Goal: Task Accomplishment & Management: Manage account settings

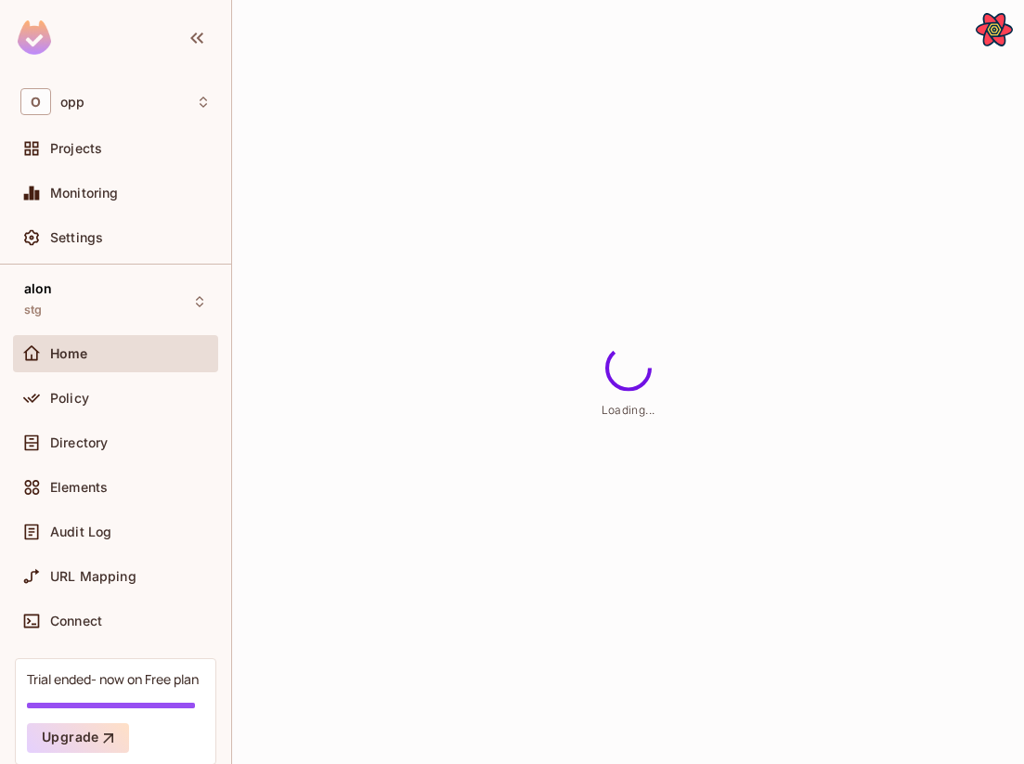
click at [80, 480] on span "Elements" at bounding box center [79, 487] width 58 height 15
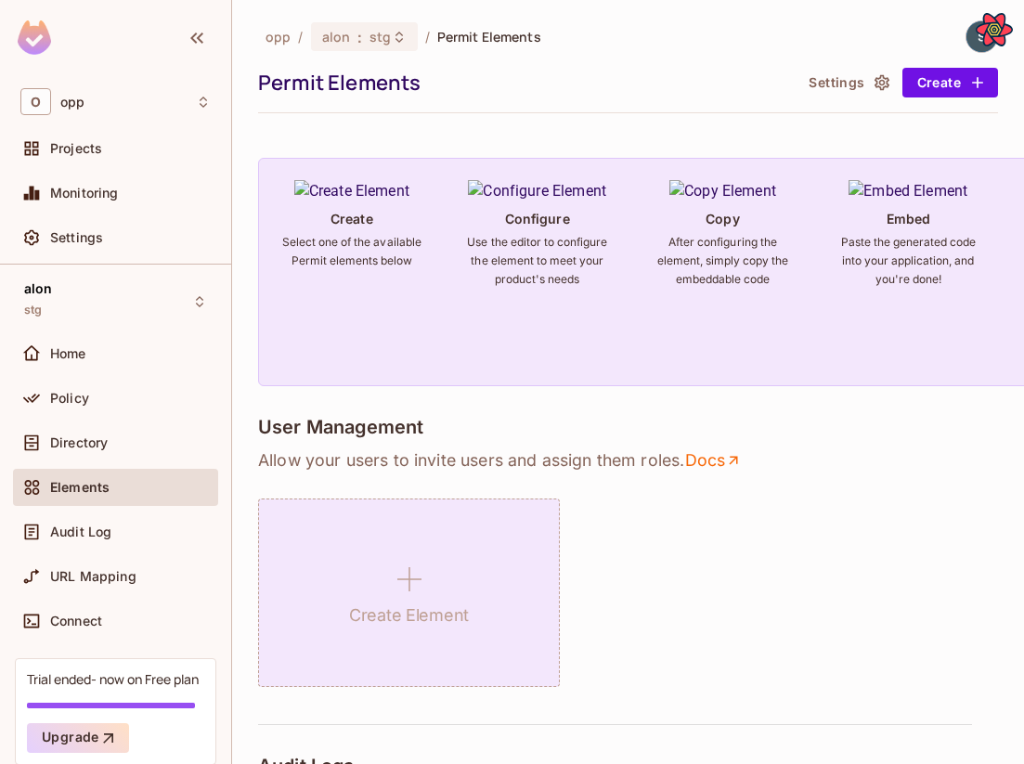
click at [398, 590] on icon at bounding box center [409, 579] width 45 height 45
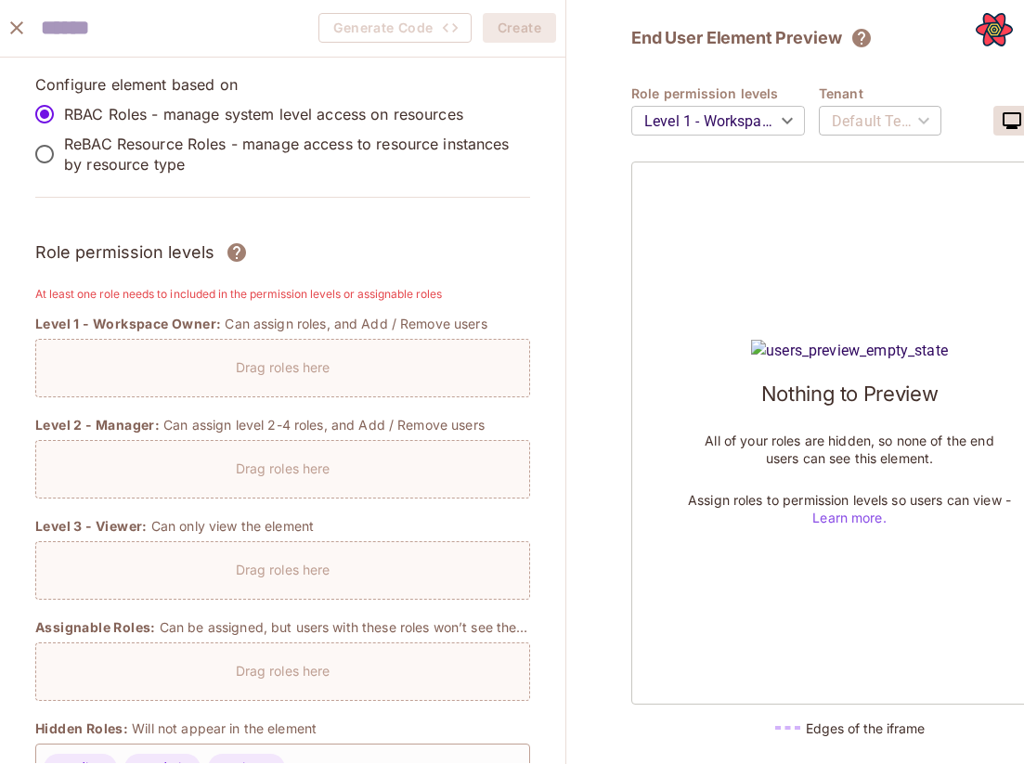
click at [80, 156] on p "ReBAC Resource Roles - manage access to resource instances by resource type" at bounding box center [289, 154] width 451 height 41
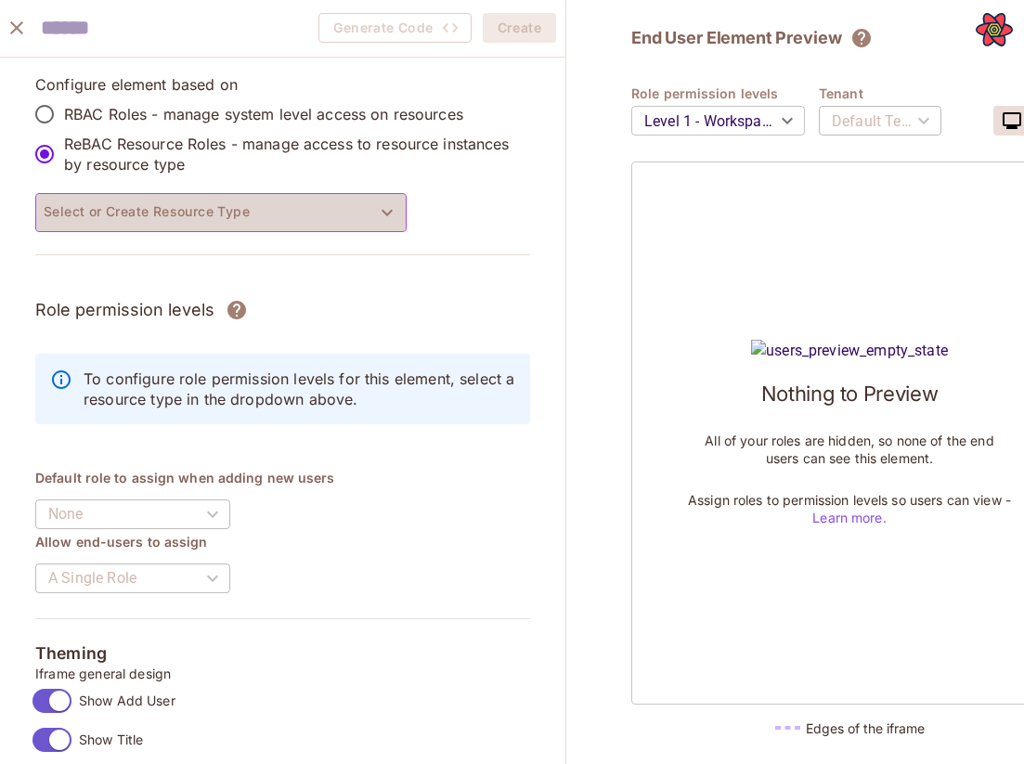
click at [119, 222] on button "Select or Create Resource Type" at bounding box center [220, 212] width 371 height 39
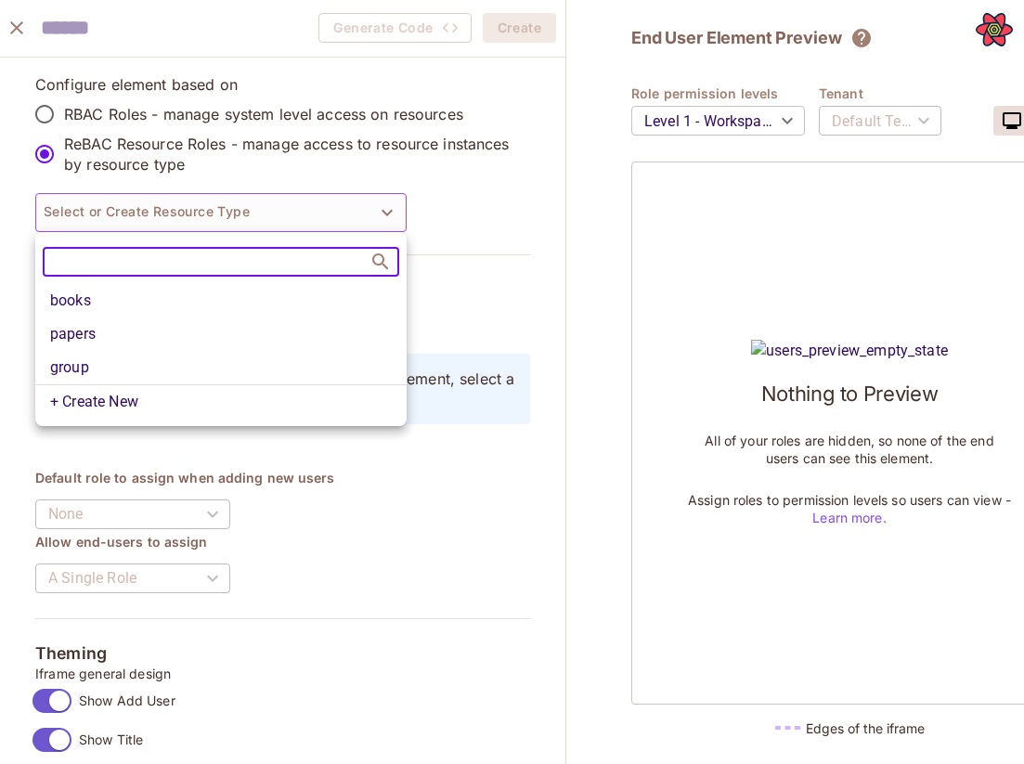
click at [113, 303] on li "books" at bounding box center [220, 300] width 371 height 33
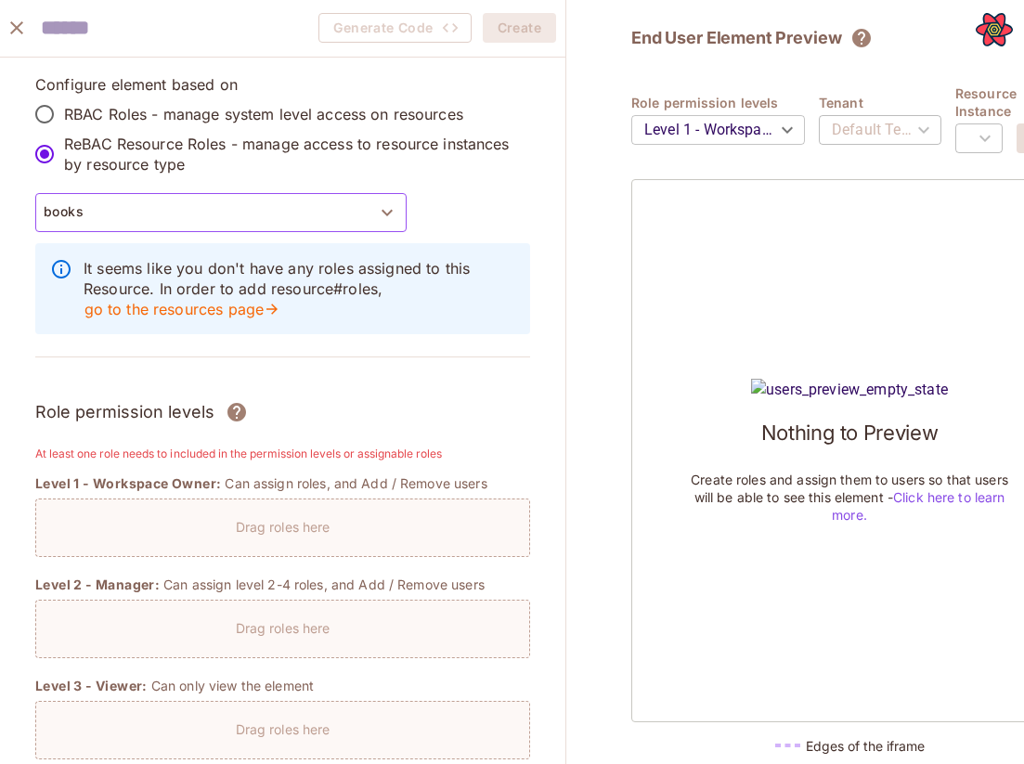
click at [287, 212] on button "books" at bounding box center [220, 212] width 371 height 39
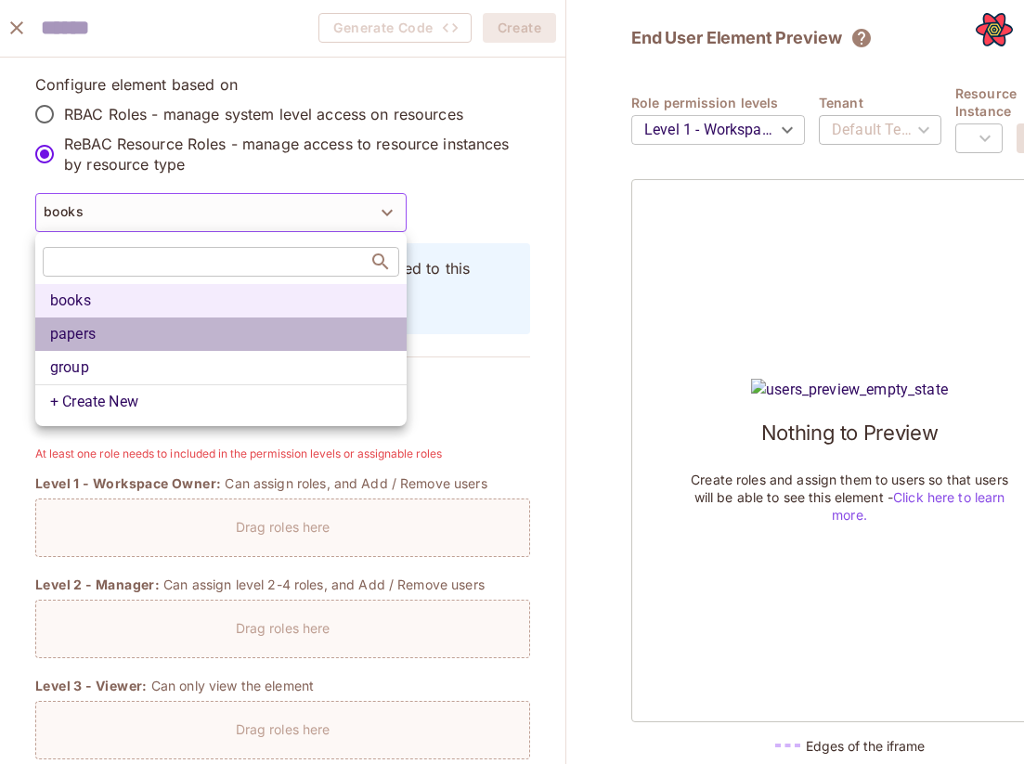
click at [197, 329] on li "papers" at bounding box center [220, 333] width 371 height 33
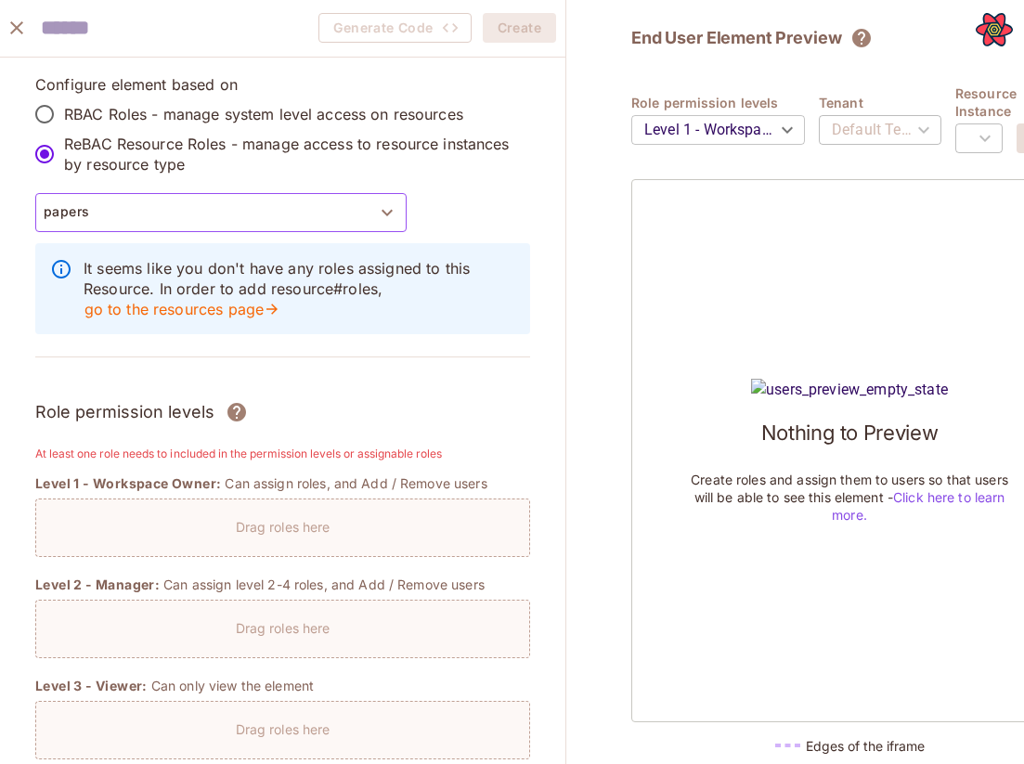
click at [344, 216] on button "papers" at bounding box center [220, 212] width 371 height 39
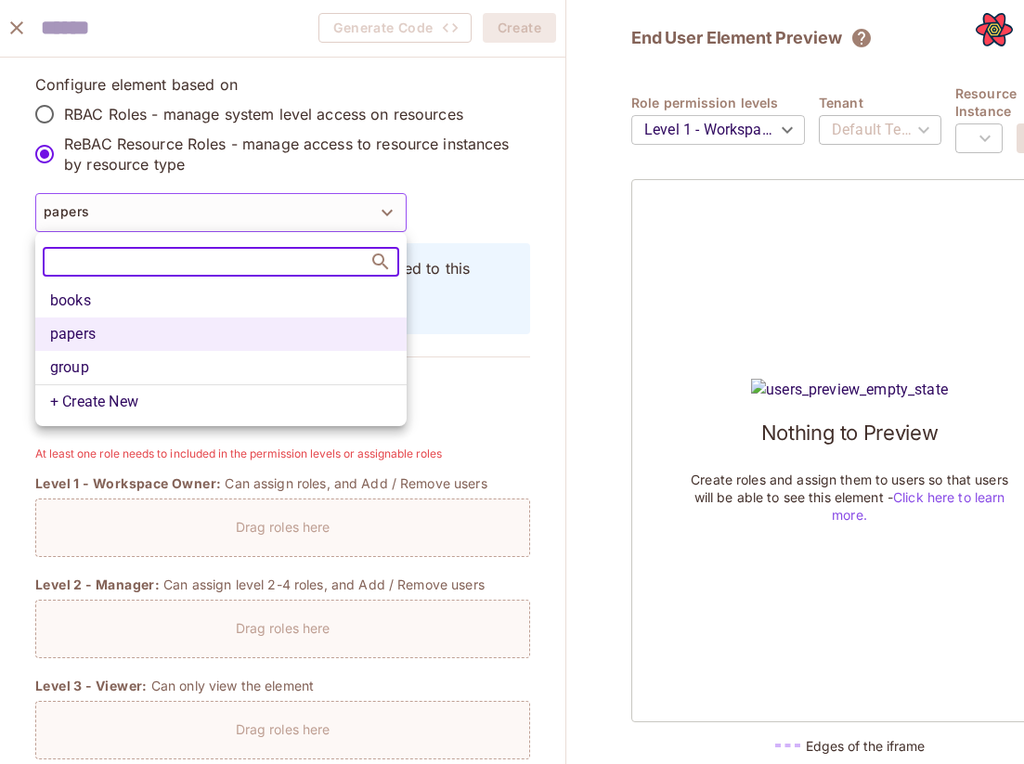
click at [263, 362] on li "group" at bounding box center [220, 367] width 371 height 33
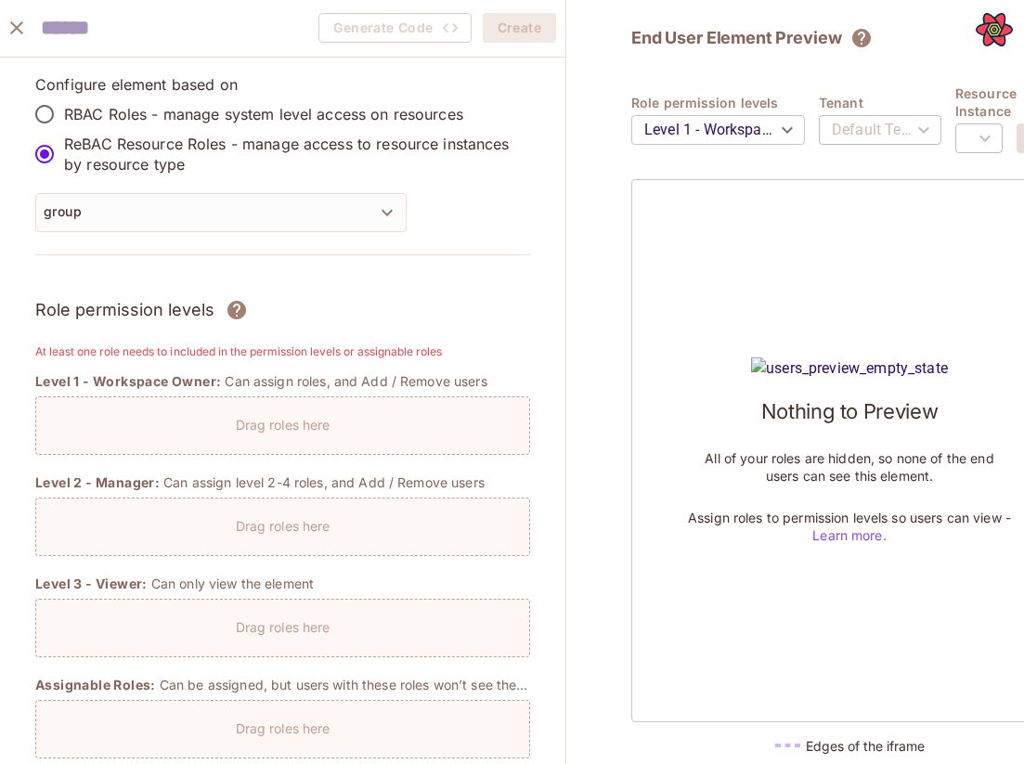
type input "****"
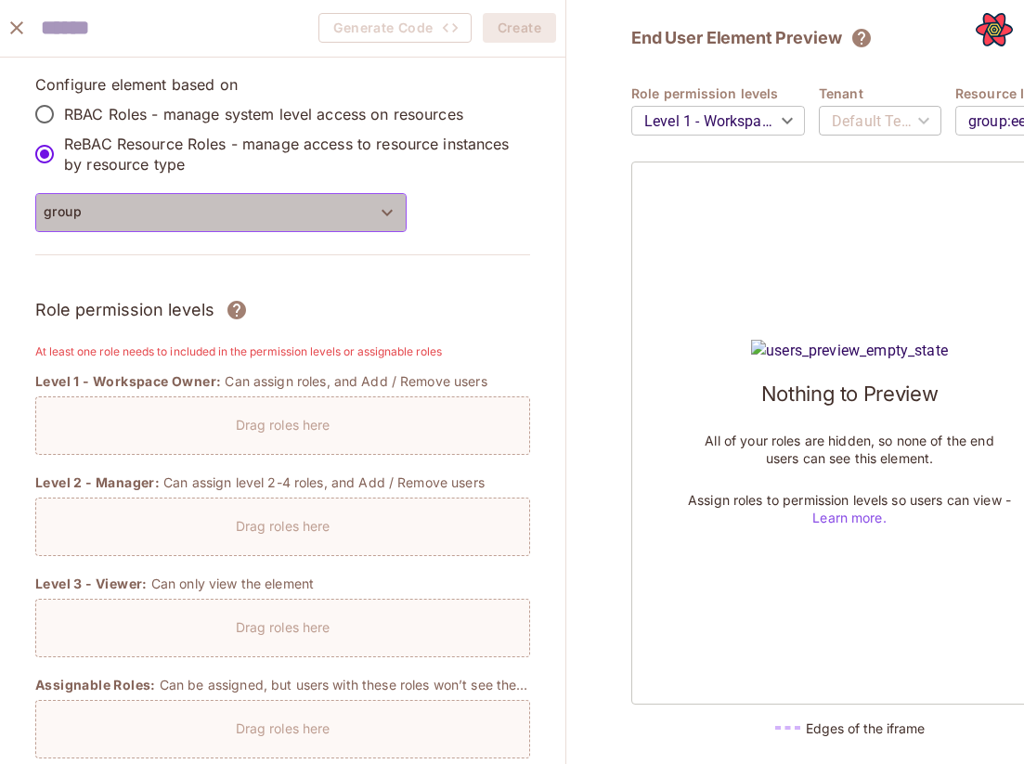
click at [330, 203] on button "group" at bounding box center [220, 212] width 371 height 39
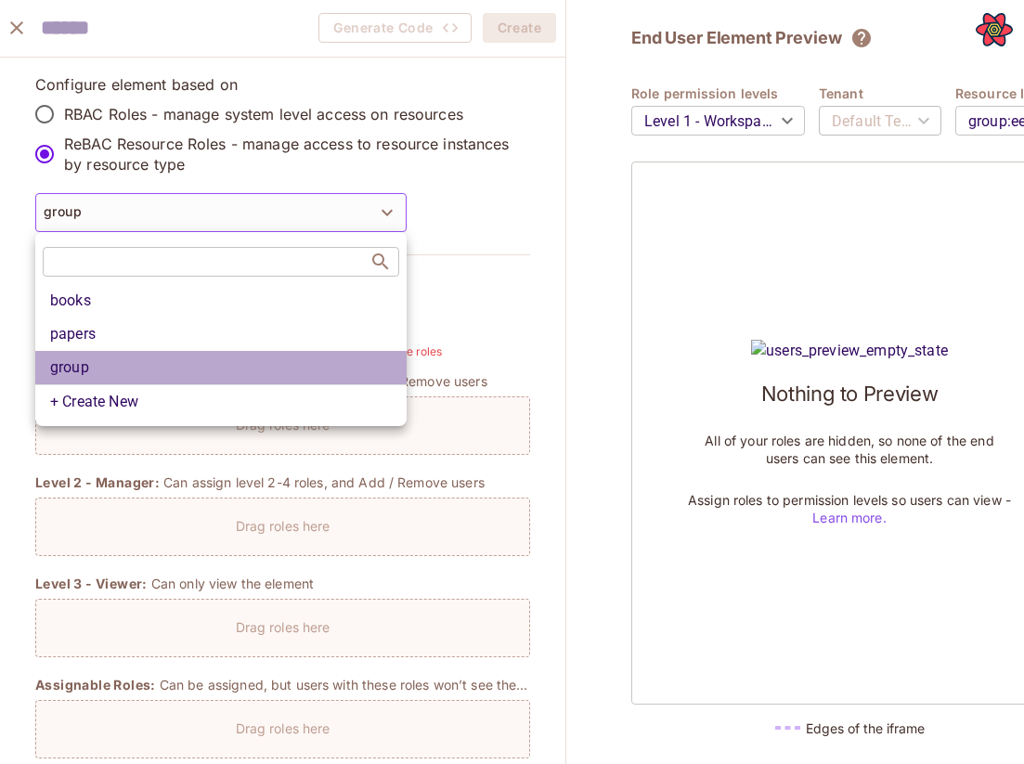
click at [237, 360] on li "group" at bounding box center [220, 367] width 371 height 33
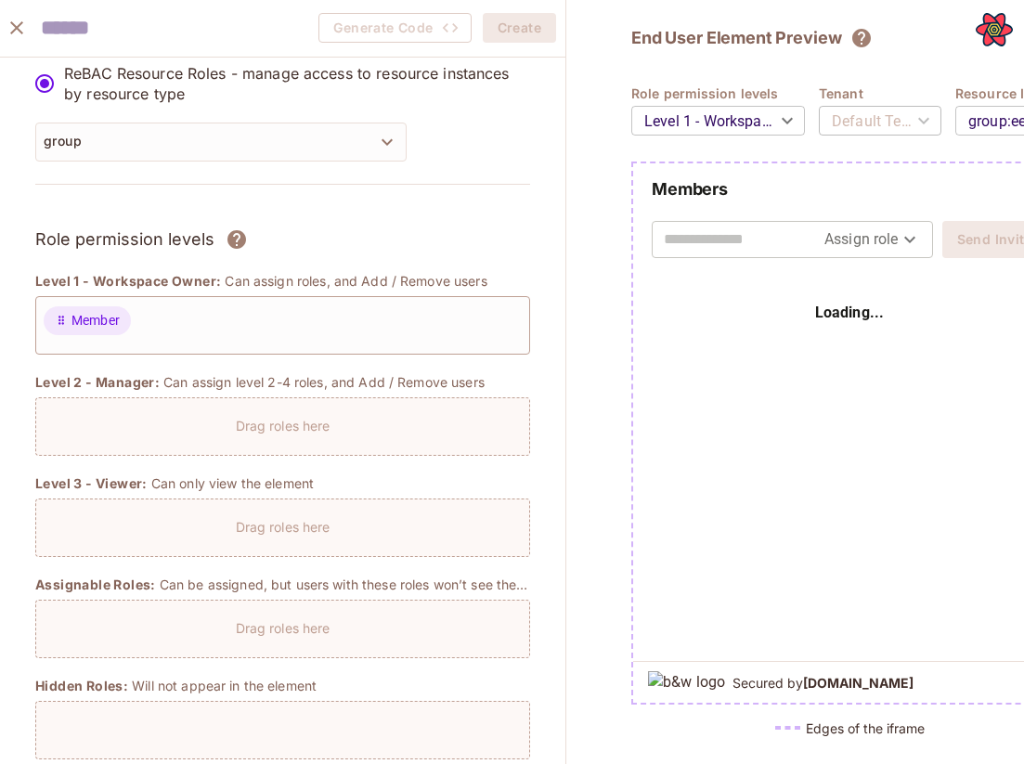
scroll to position [69, 0]
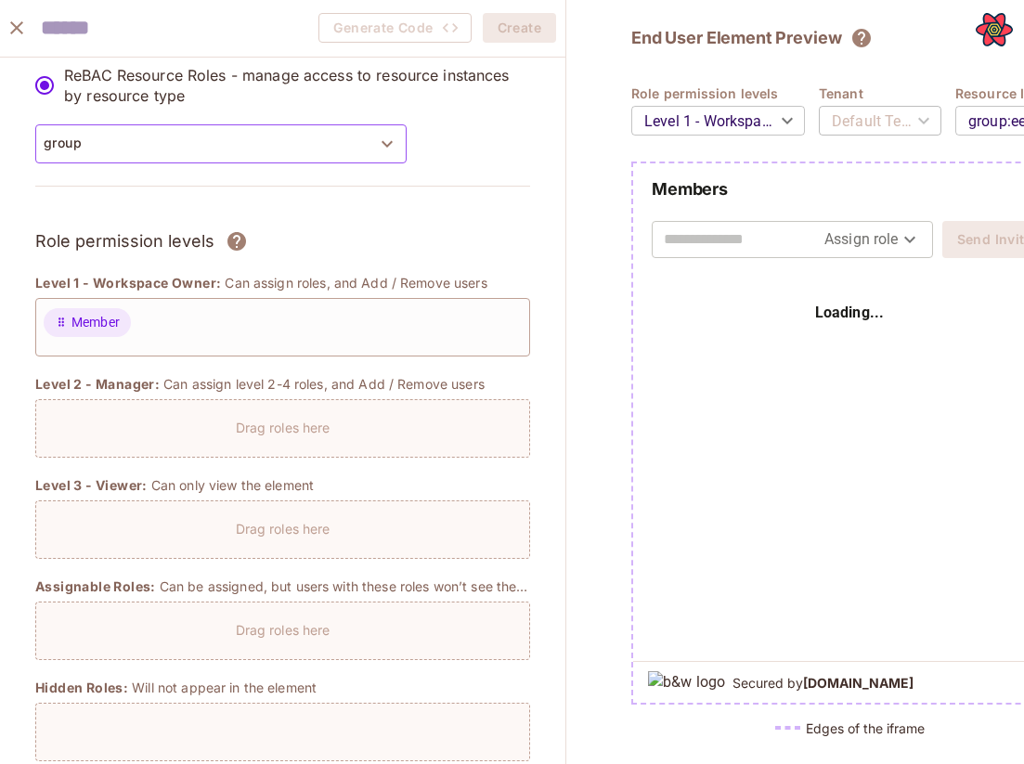
click at [253, 145] on button "group" at bounding box center [220, 143] width 371 height 39
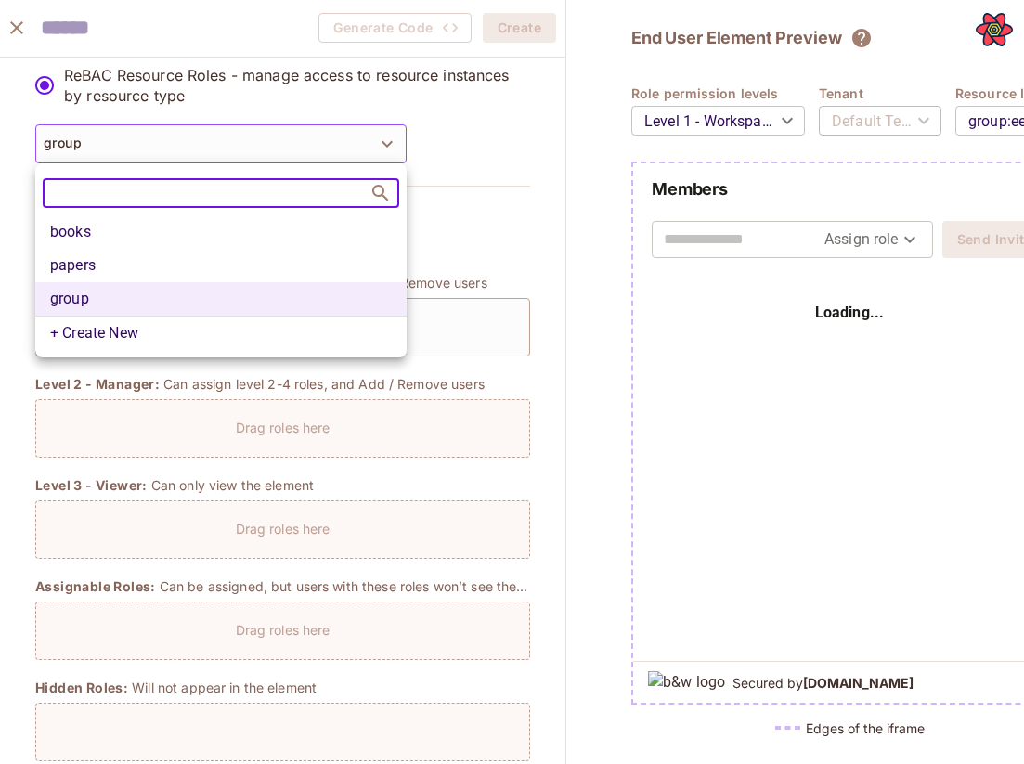
click at [505, 134] on div at bounding box center [512, 382] width 1024 height 764
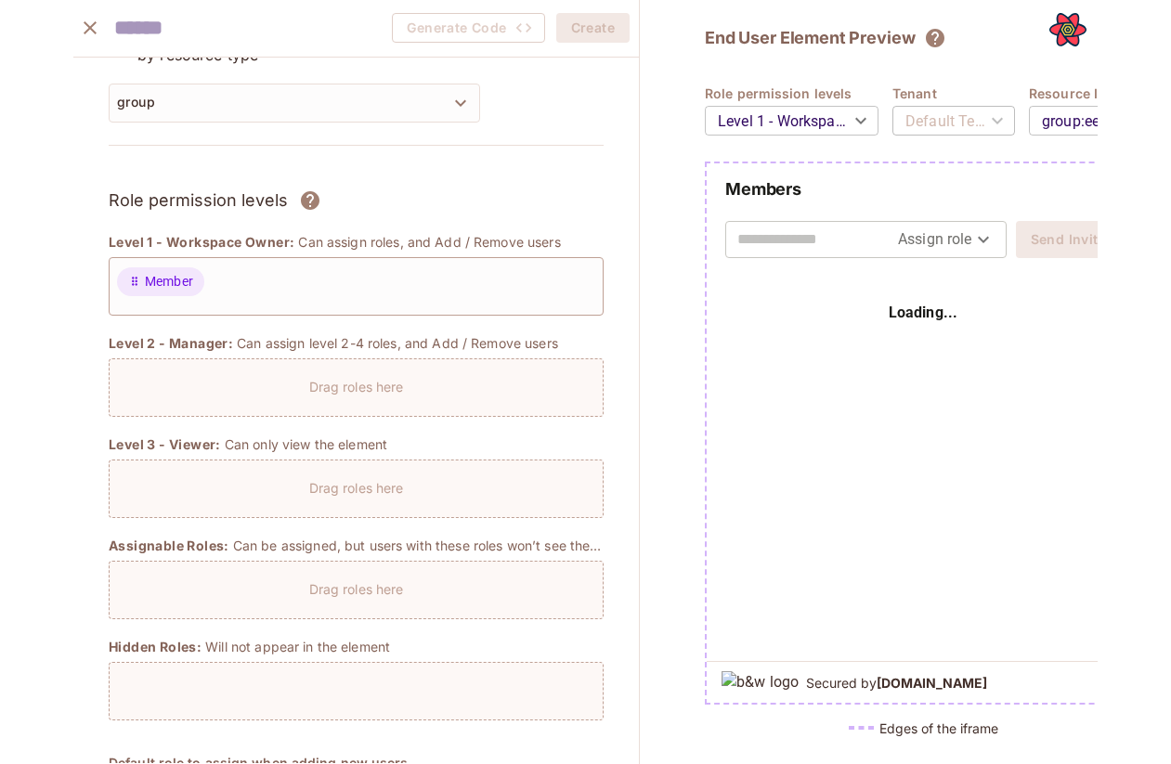
scroll to position [136, 0]
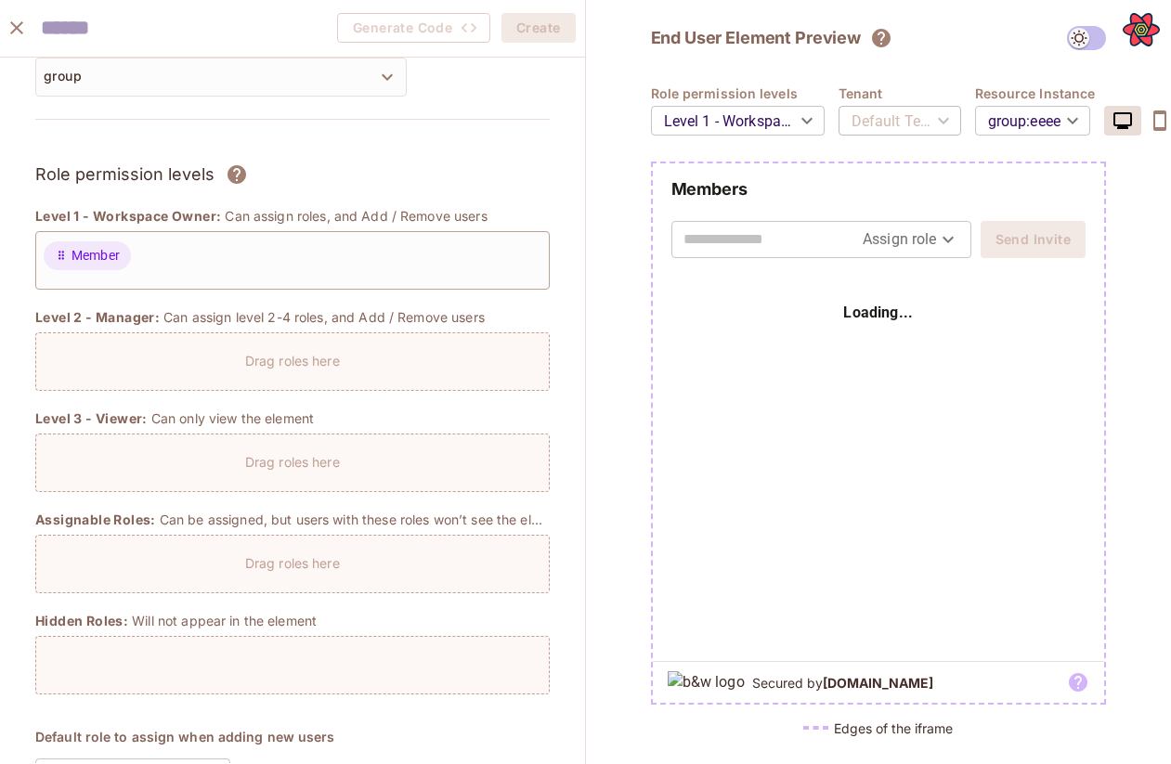
click at [939, 233] on body "O opp Projects Monitoring Settings alon stg Home Policy Directory Elements Audi…" at bounding box center [585, 382] width 1171 height 764
click at [845, 249] on div at bounding box center [585, 382] width 1171 height 764
click at [786, 240] on input "text" at bounding box center [772, 240] width 179 height 30
type input "*"
type input "**********"
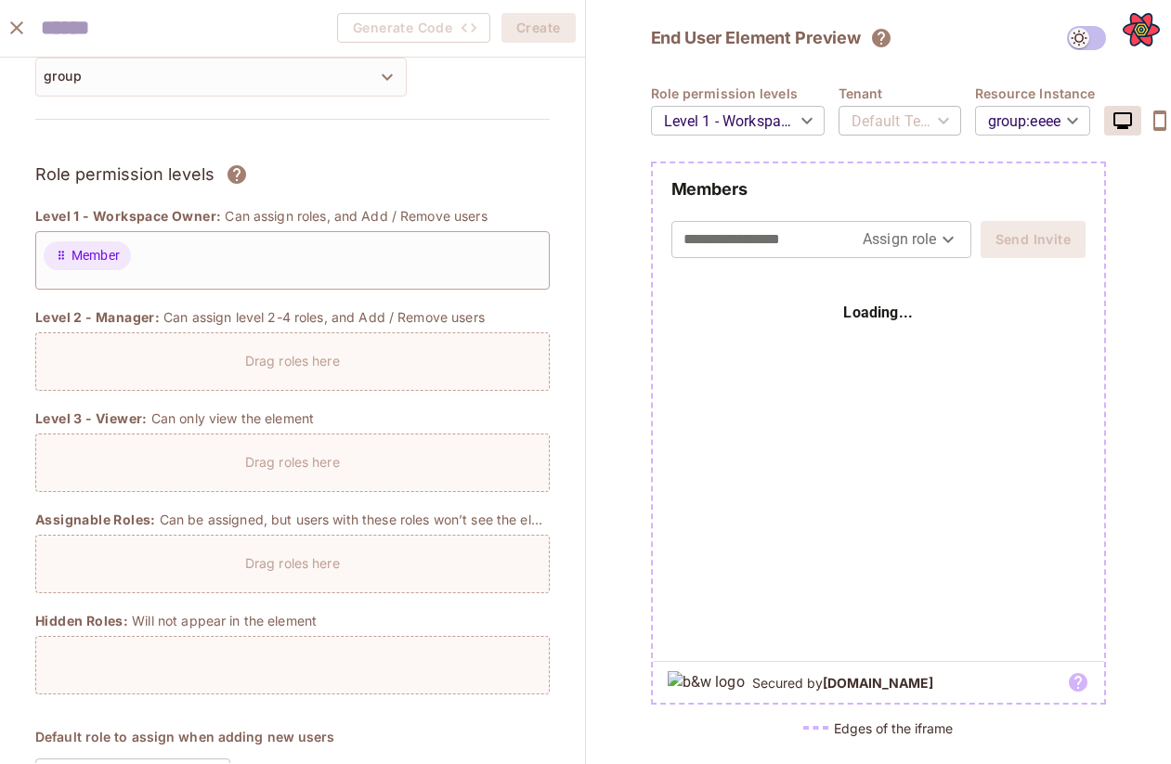
click at [900, 233] on body "O opp Projects Monitoring Settings alon stg Home Policy Directory Elements Audi…" at bounding box center [585, 382] width 1171 height 764
click at [901, 275] on li "Member" at bounding box center [910, 281] width 97 height 33
type input "******"
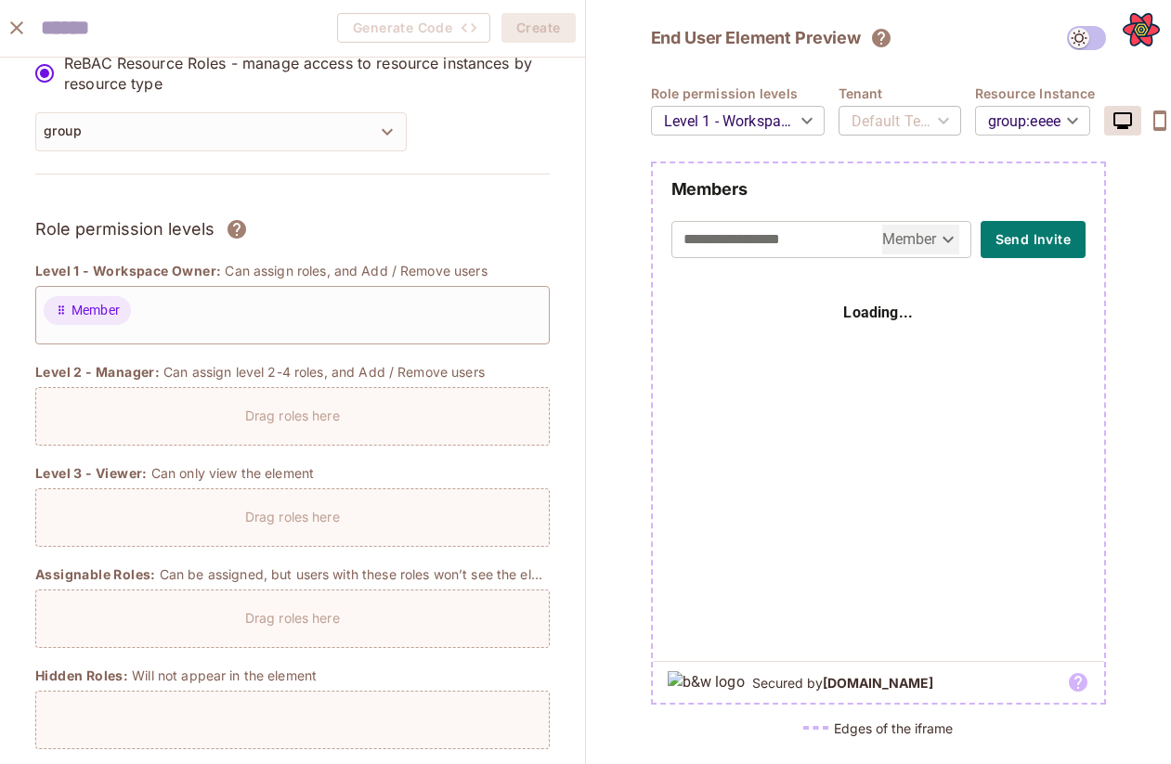
scroll to position [0, 0]
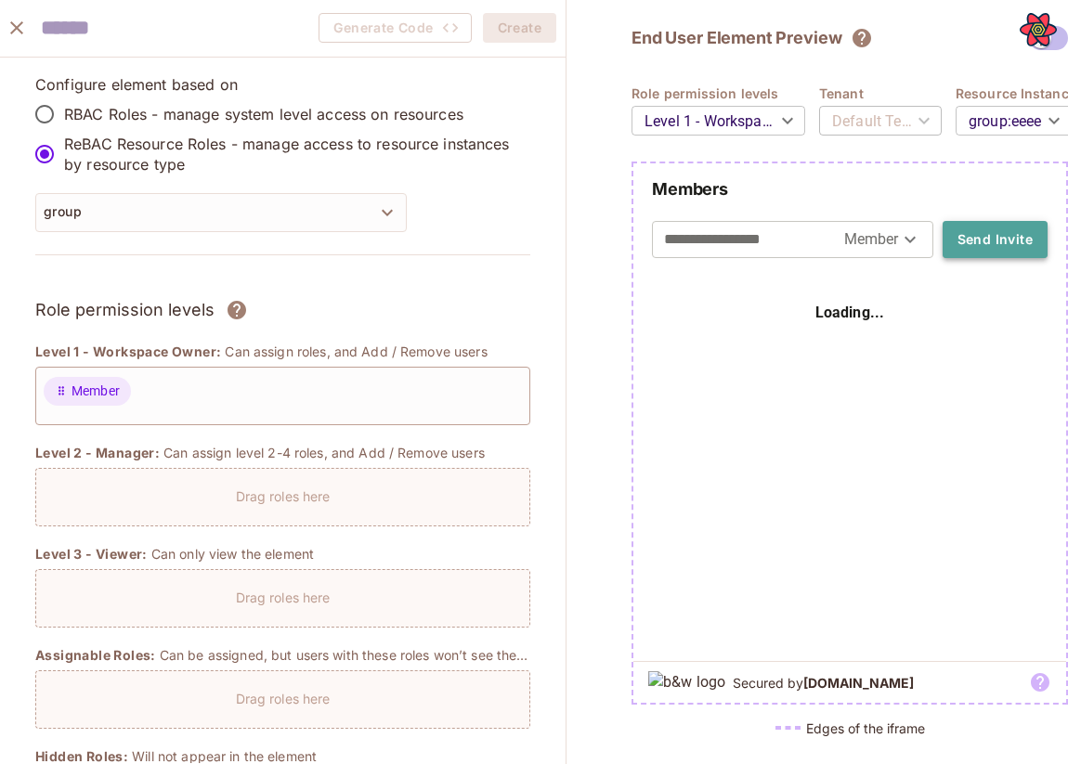
click at [1007, 240] on button "Send Invite" at bounding box center [994, 239] width 105 height 37
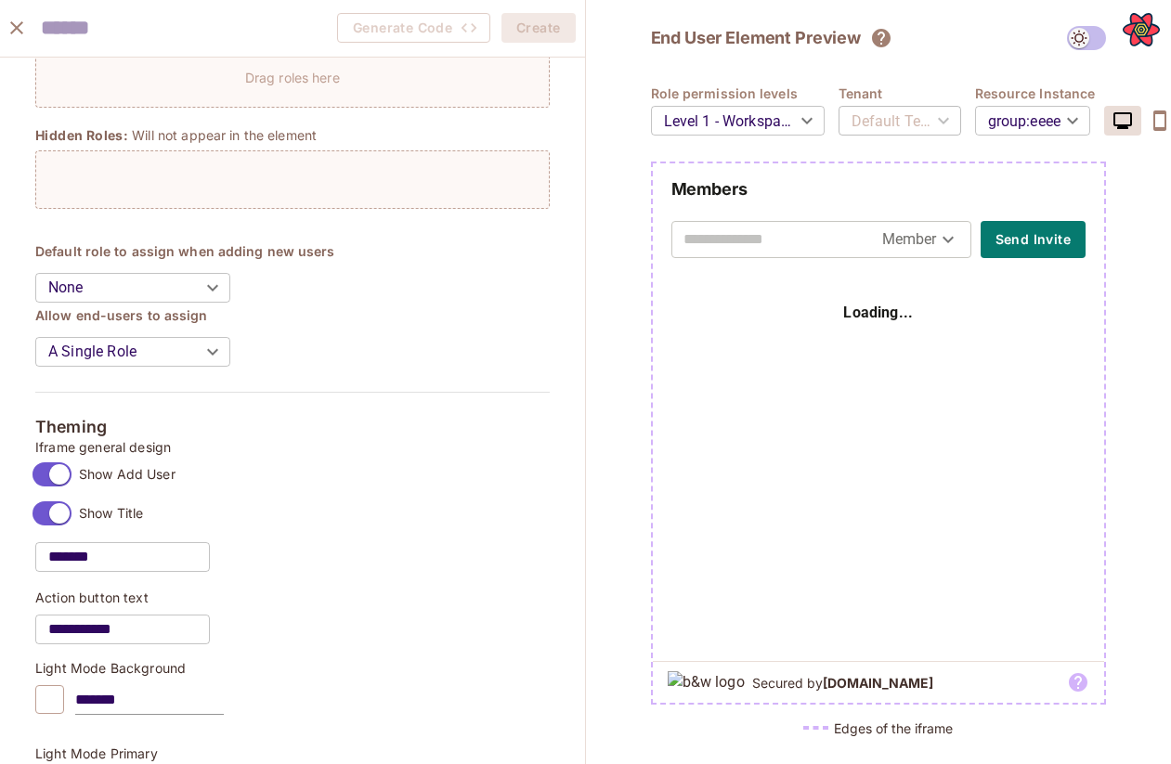
scroll to position [623, 0]
click at [192, 290] on body "O opp Projects Monitoring Settings alon stg Home Policy Directory Elements Audi…" at bounding box center [585, 382] width 1171 height 764
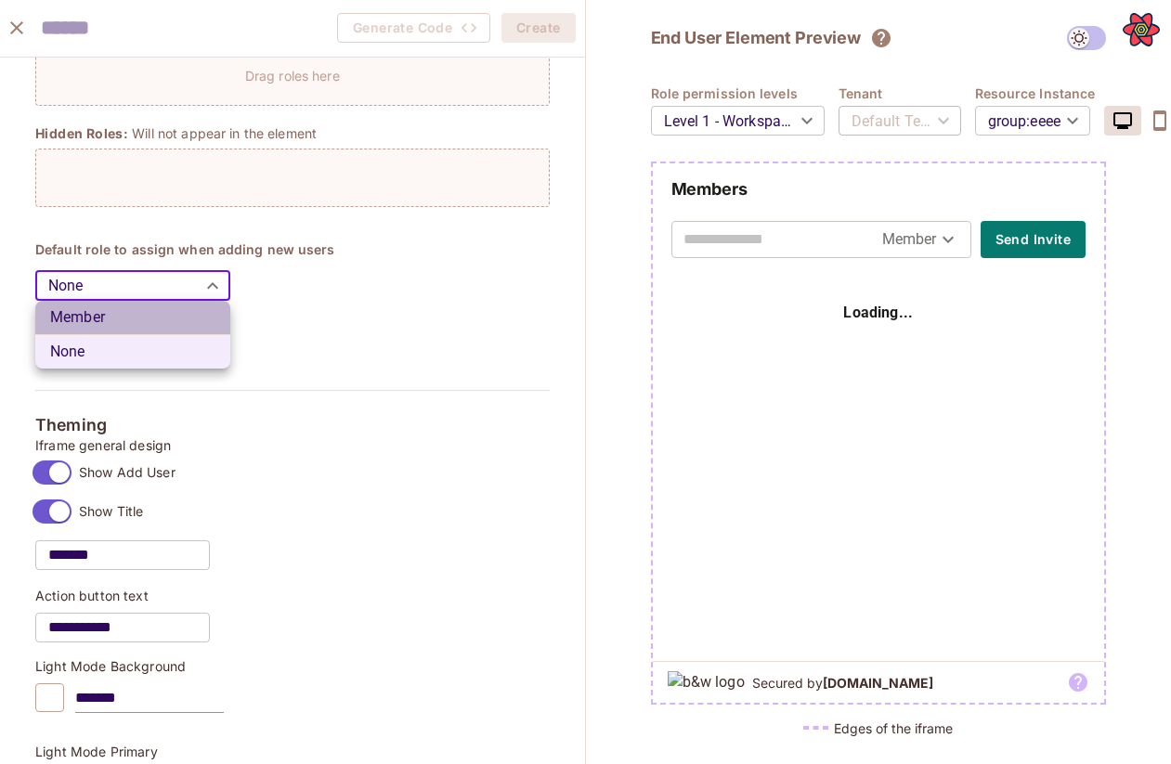
click at [184, 305] on li "Member" at bounding box center [132, 317] width 195 height 33
type input "******"
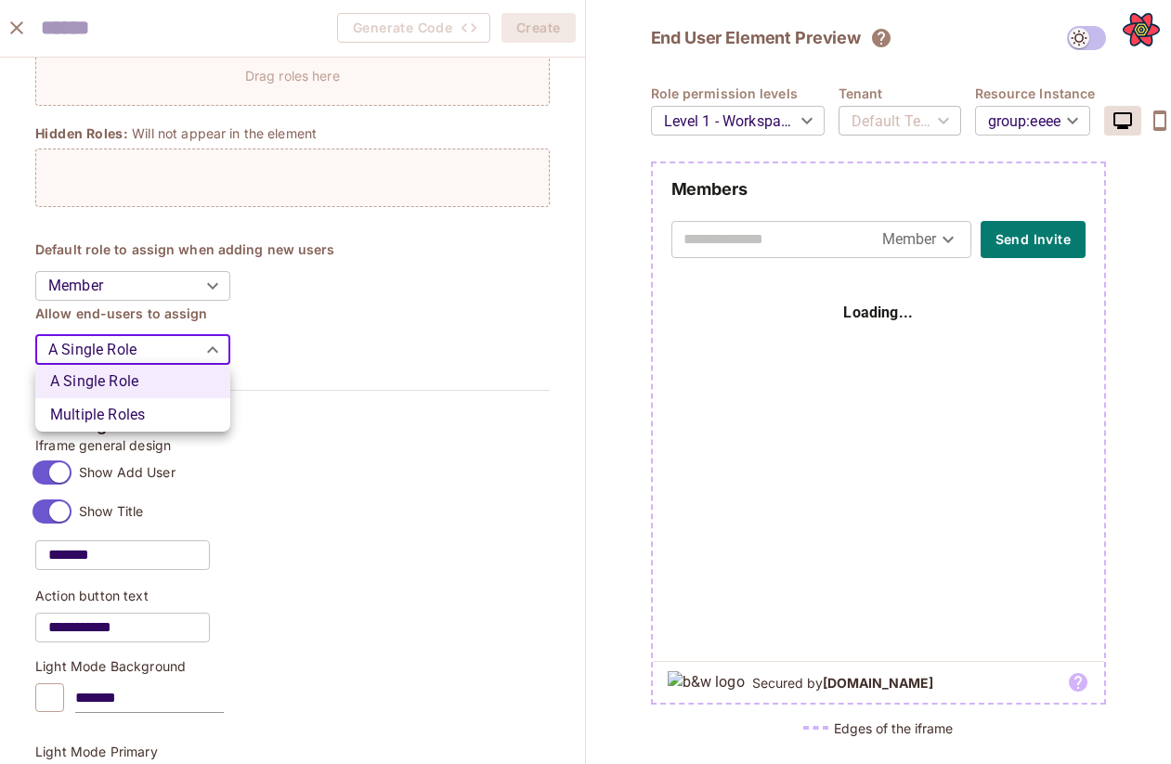
click at [186, 337] on body "O opp Projects Monitoring Settings alon stg Home Policy Directory Elements Audi…" at bounding box center [585, 382] width 1171 height 764
click at [285, 351] on div at bounding box center [585, 382] width 1171 height 764
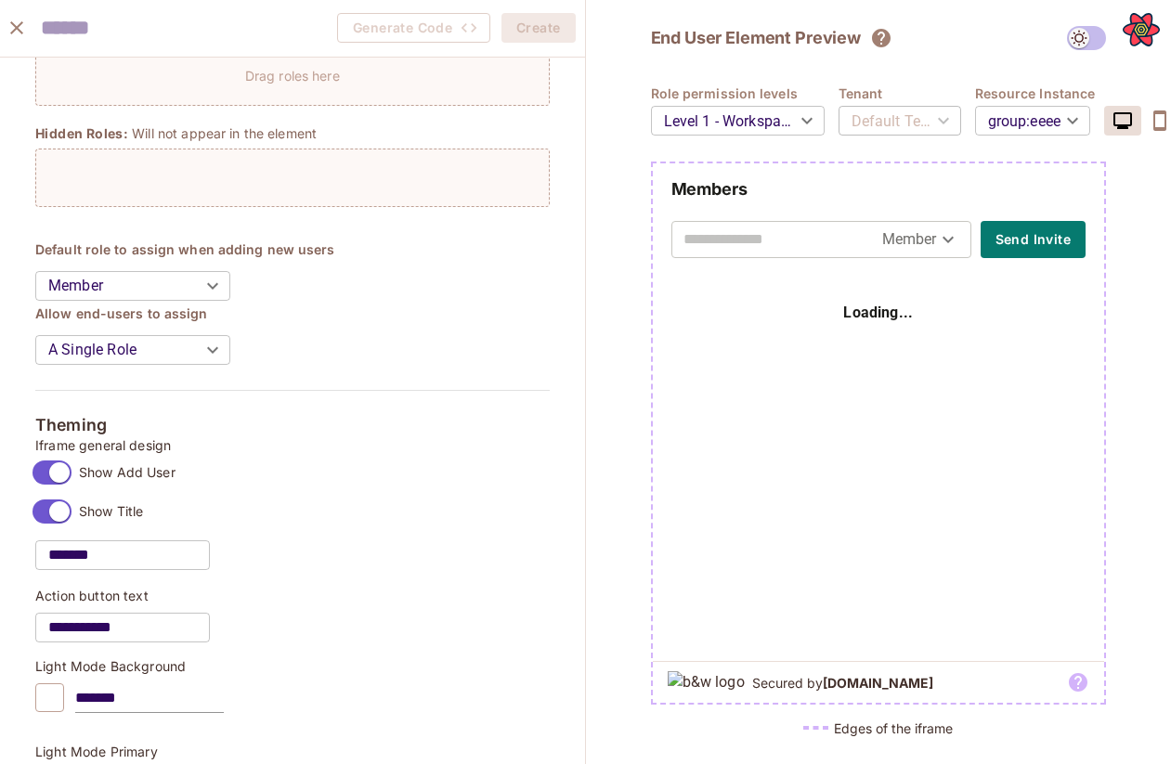
click at [796, 240] on input "text" at bounding box center [782, 240] width 199 height 30
type input "**********"
click at [1023, 249] on button "Send Invite" at bounding box center [1032, 239] width 105 height 37
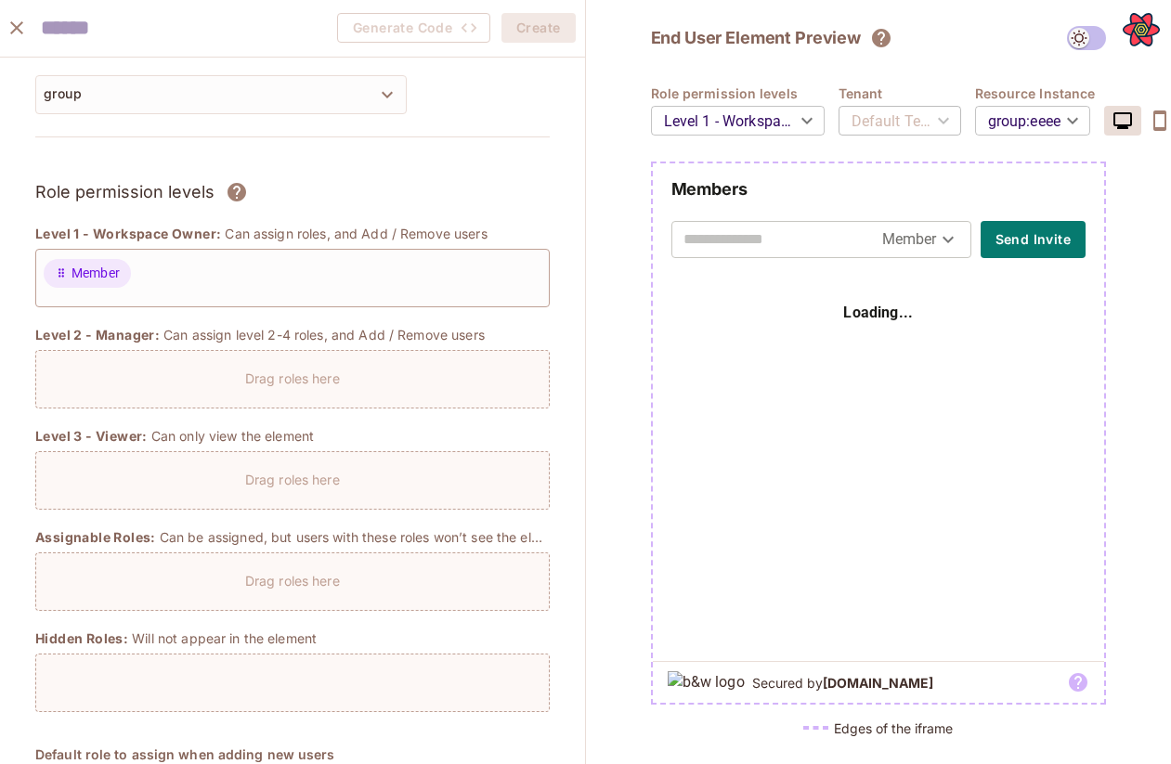
scroll to position [0, 0]
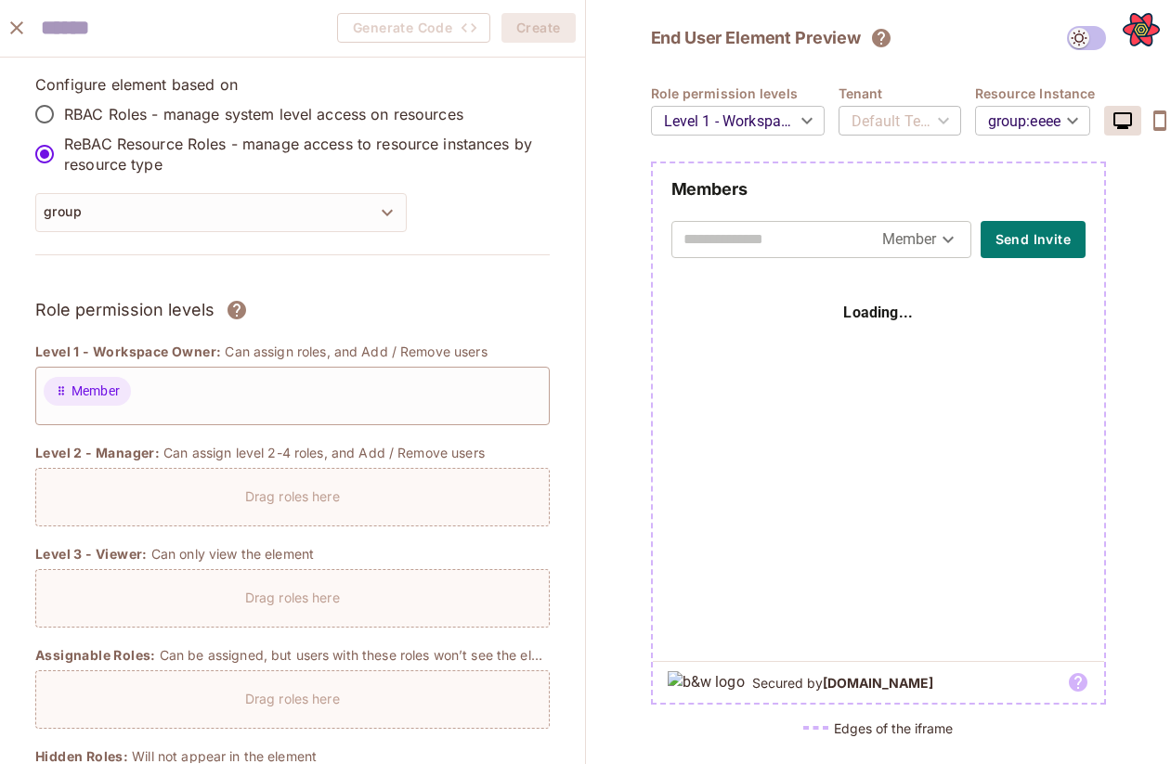
click at [473, 308] on div "Role permission levels" at bounding box center [292, 310] width 514 height 28
click at [815, 243] on input "text" at bounding box center [782, 240] width 199 height 30
type input "**********"
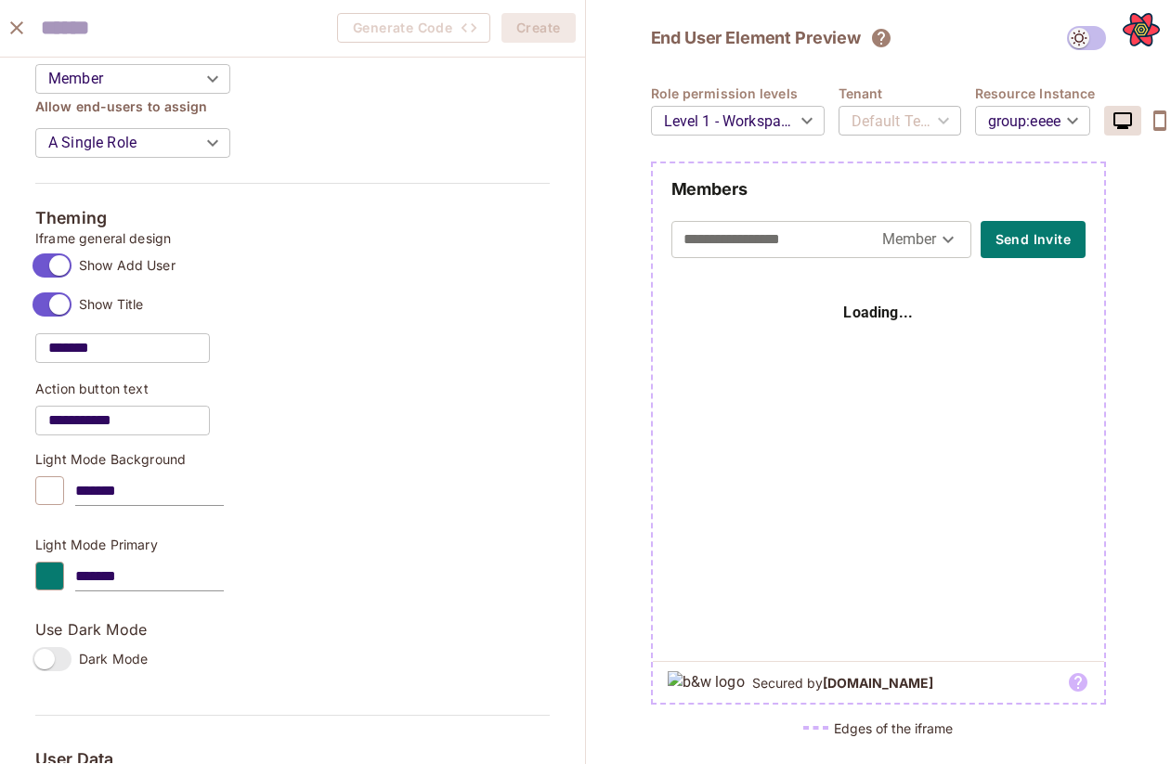
scroll to position [835, 0]
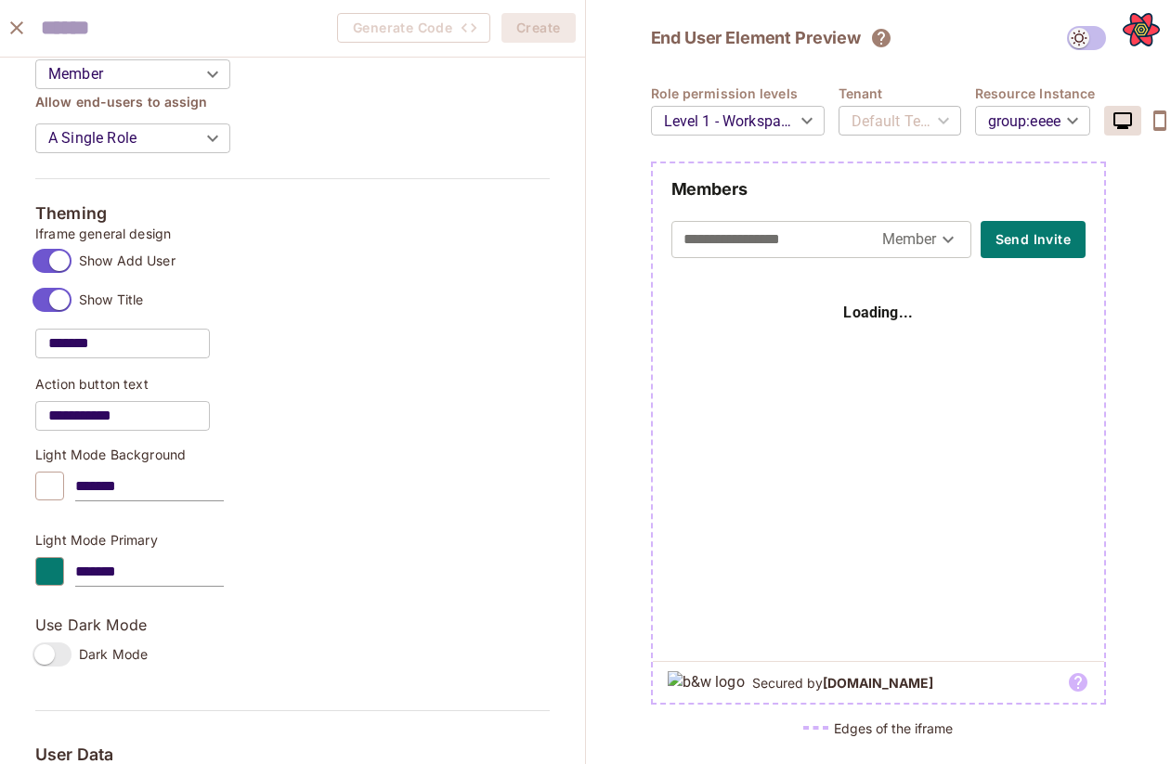
click at [175, 422] on input "**********" at bounding box center [122, 416] width 175 height 52
type input "**********"
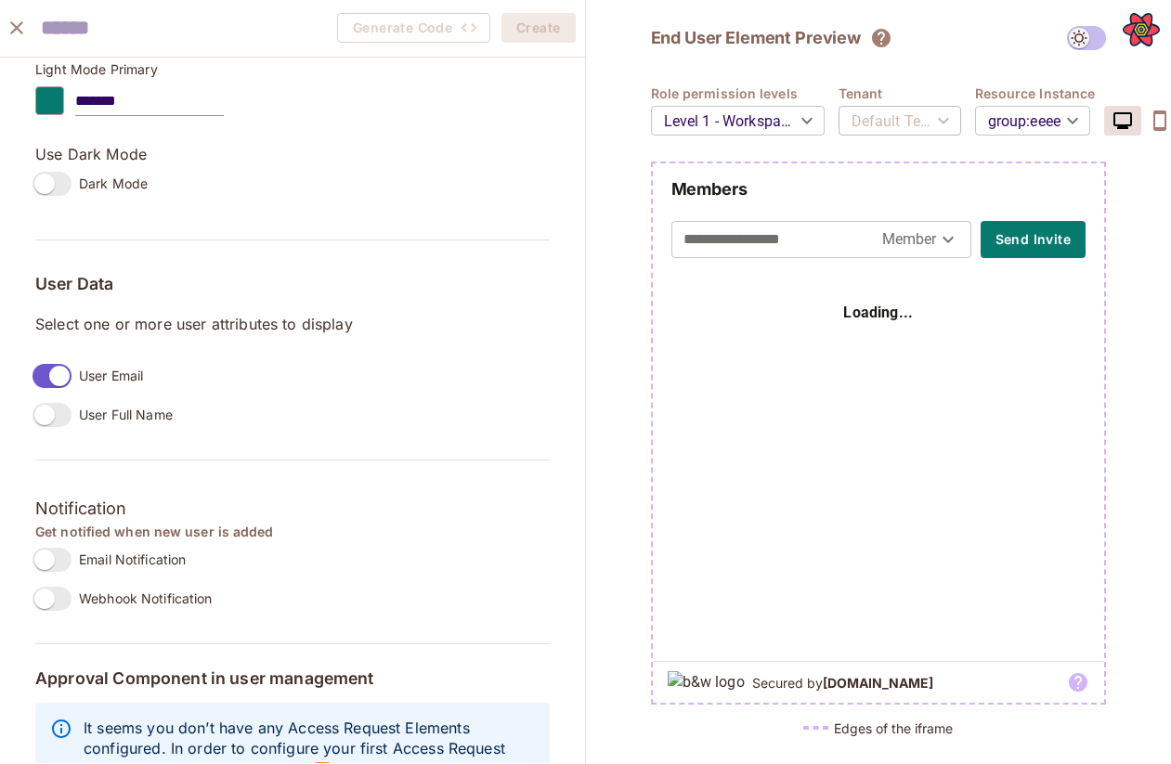
scroll to position [1364, 0]
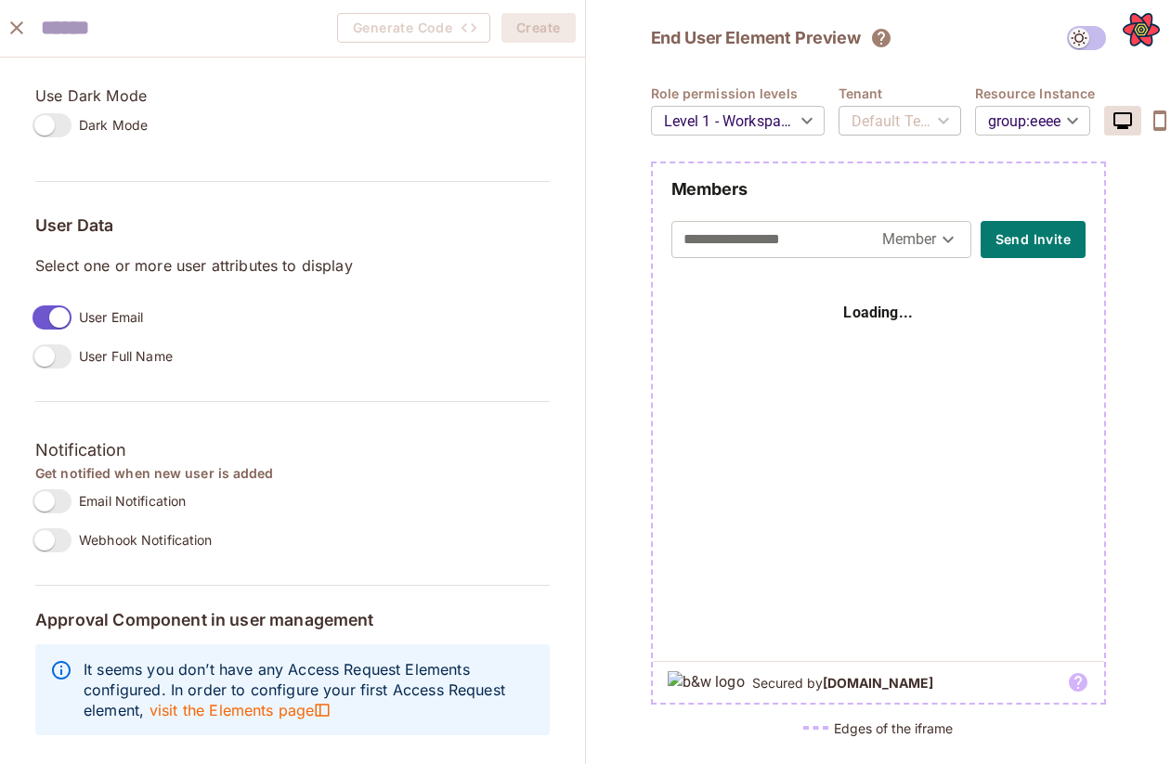
click at [58, 565] on div "**********" at bounding box center [292, 116] width 514 height 1262
click at [52, 528] on span at bounding box center [51, 540] width 39 height 24
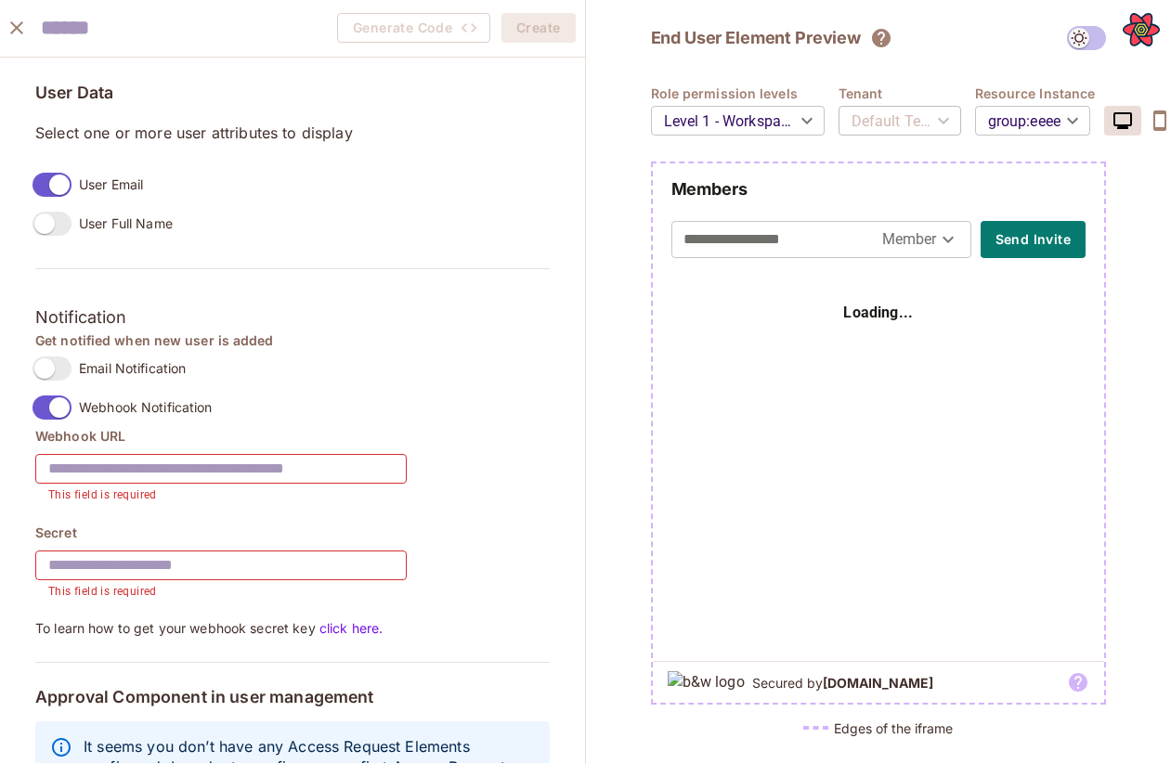
scroll to position [1575, 0]
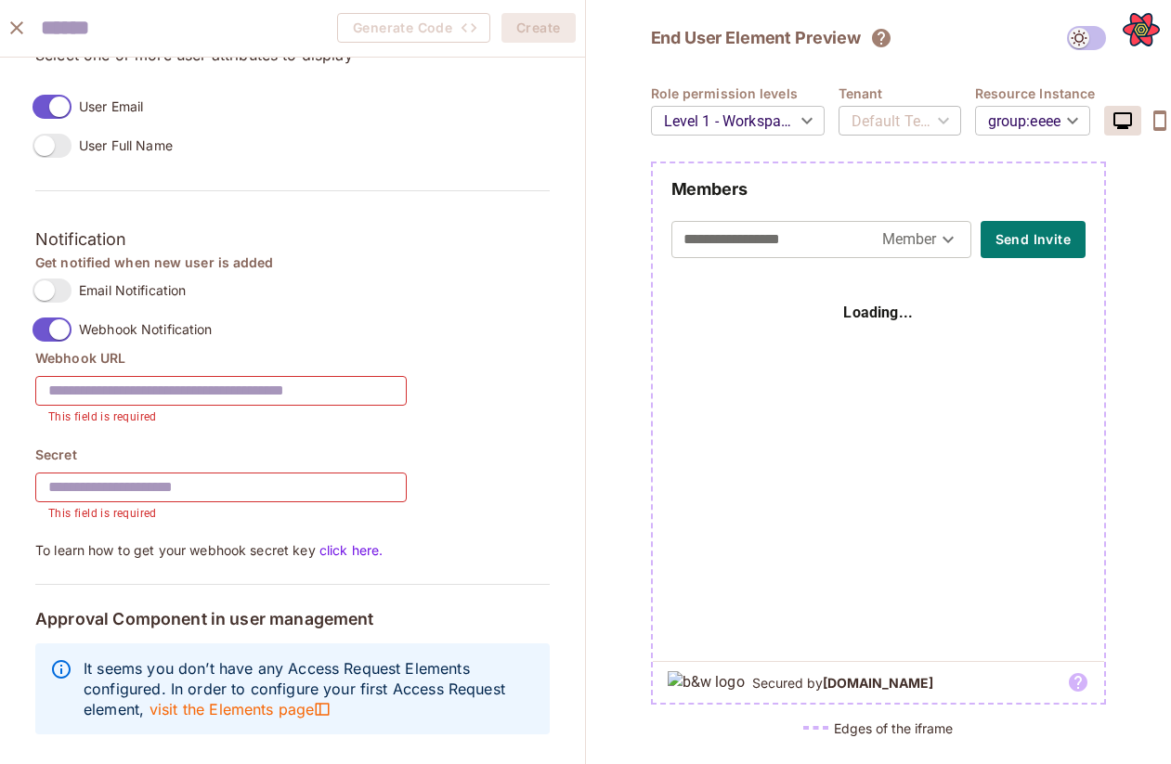
click at [368, 550] on link "click here." at bounding box center [350, 550] width 68 height 16
